Goal: Task Accomplishment & Management: Manage account settings

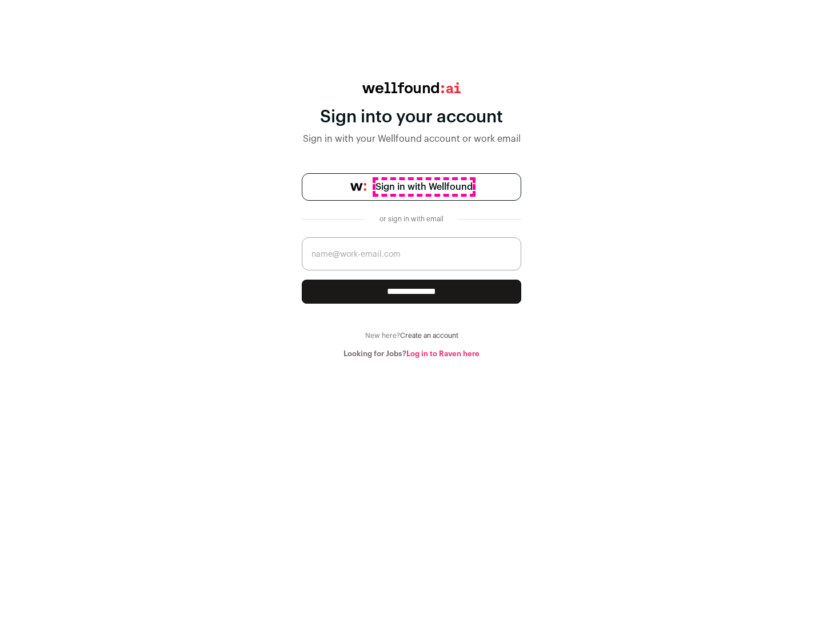
click at [423, 187] on span "Sign in with Wellfound" at bounding box center [423, 187] width 97 height 14
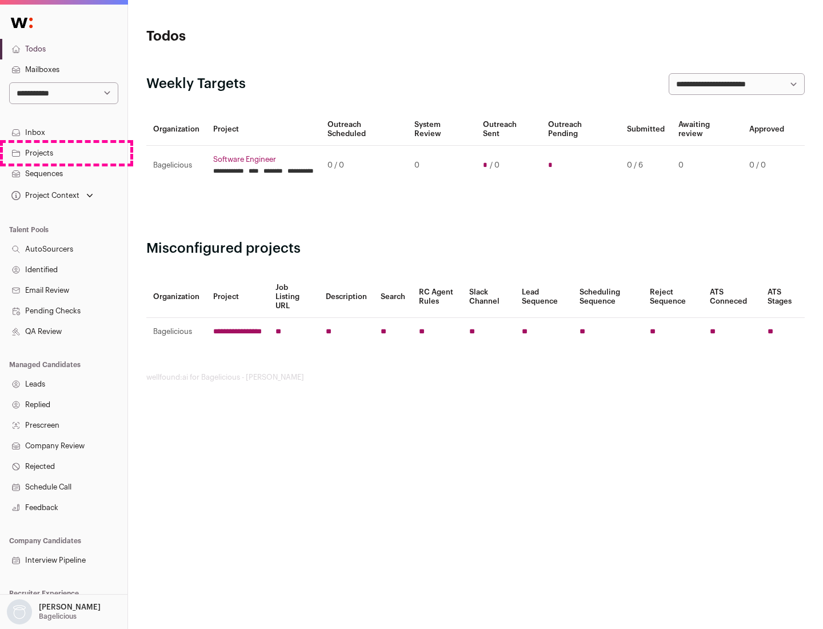
click at [63, 153] on link "Projects" at bounding box center [63, 153] width 127 height 21
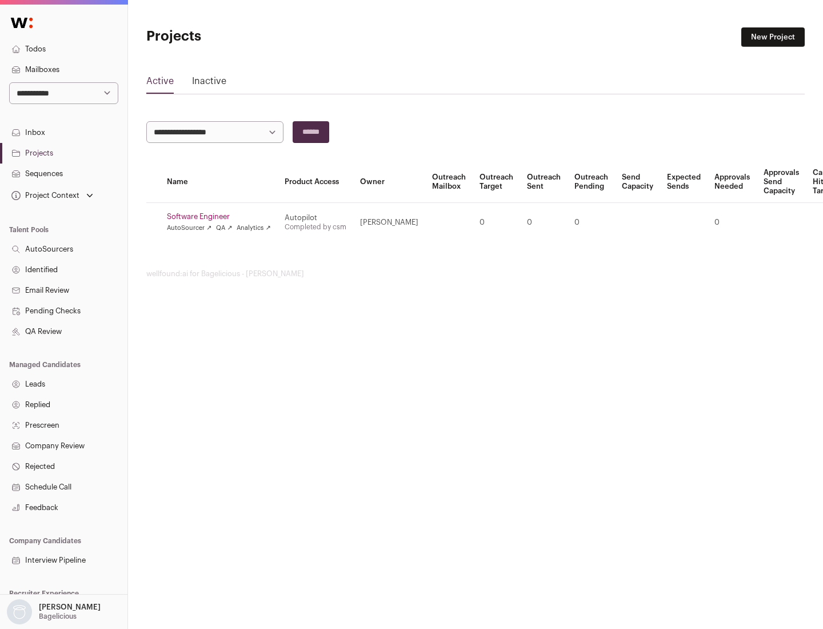
click at [222, 217] on link "Software Engineer" at bounding box center [219, 216] width 104 height 9
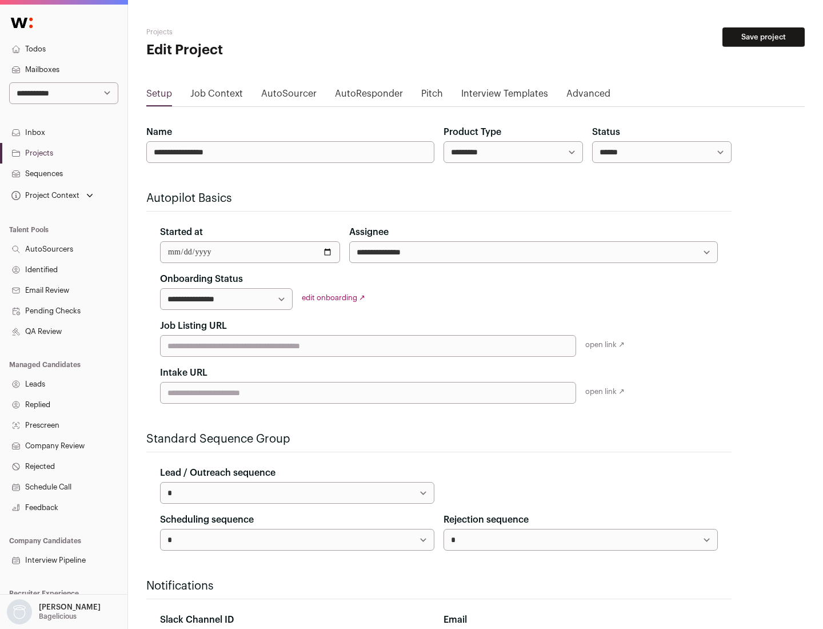
click at [764, 37] on button "Save project" at bounding box center [763, 36] width 82 height 19
